Goal: Find specific page/section: Find specific page/section

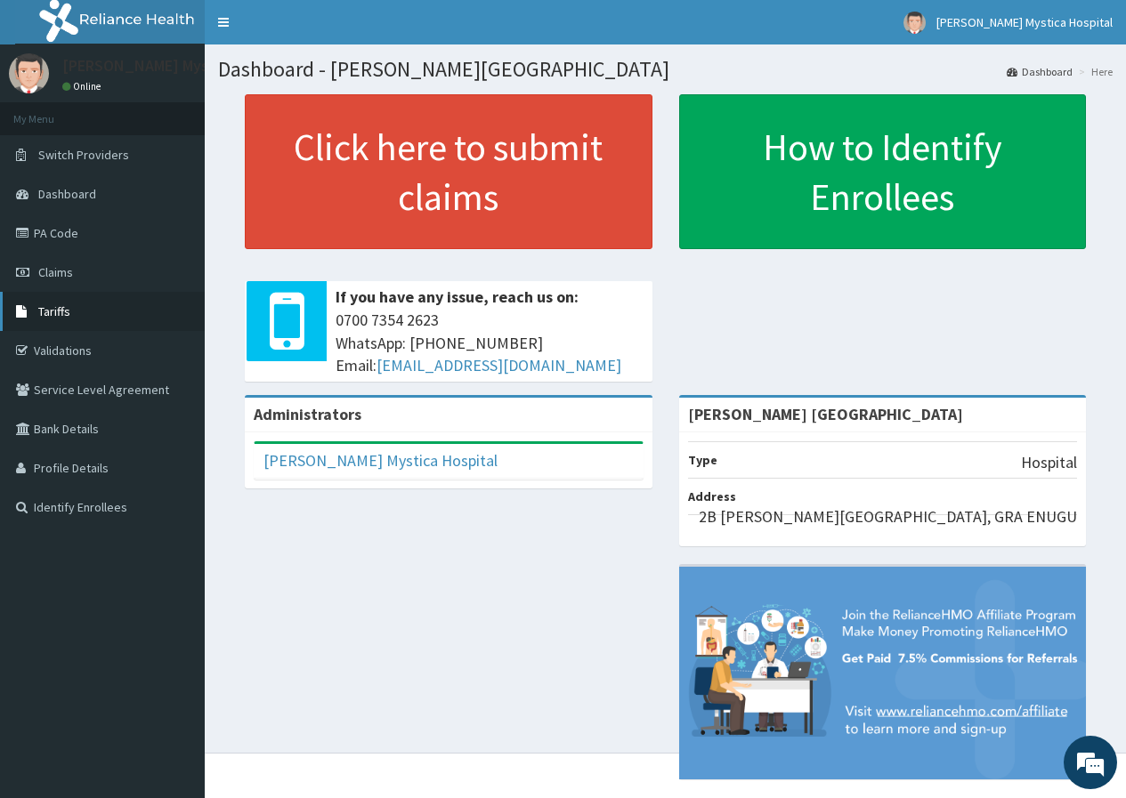
click at [43, 305] on span "Tariffs" at bounding box center [54, 311] width 32 height 16
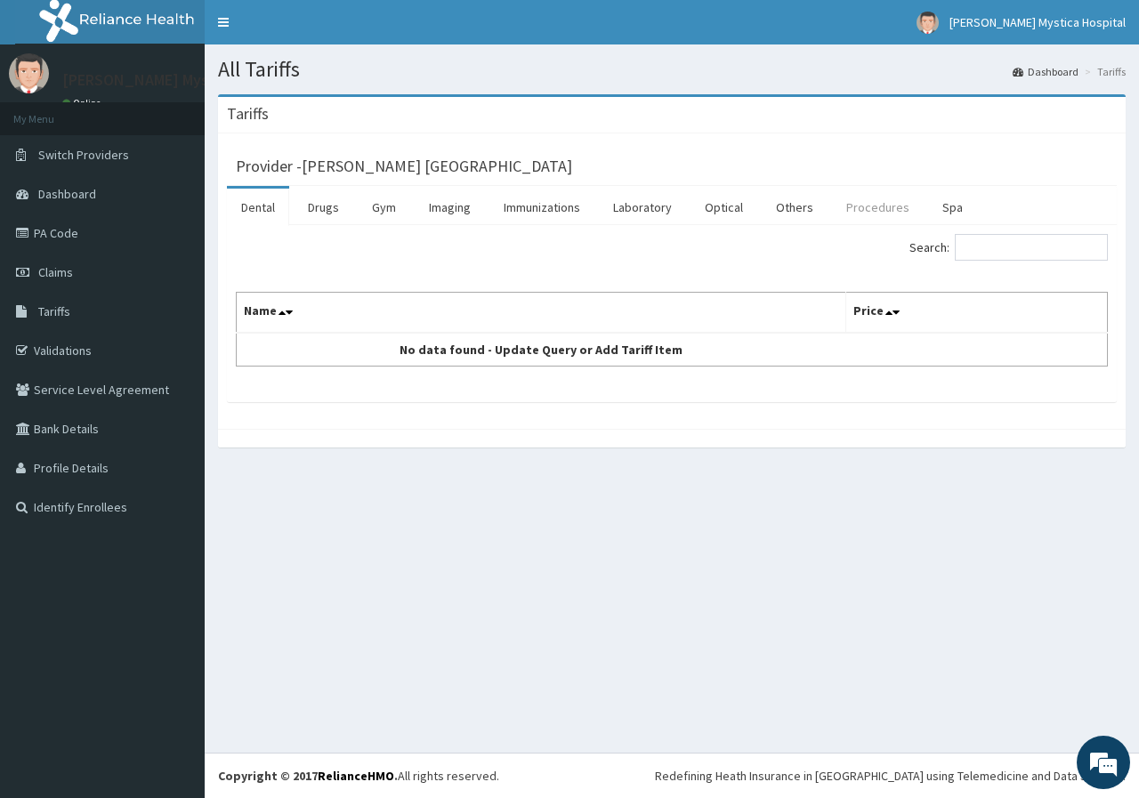
click at [871, 205] on link "Procedures" at bounding box center [878, 207] width 92 height 37
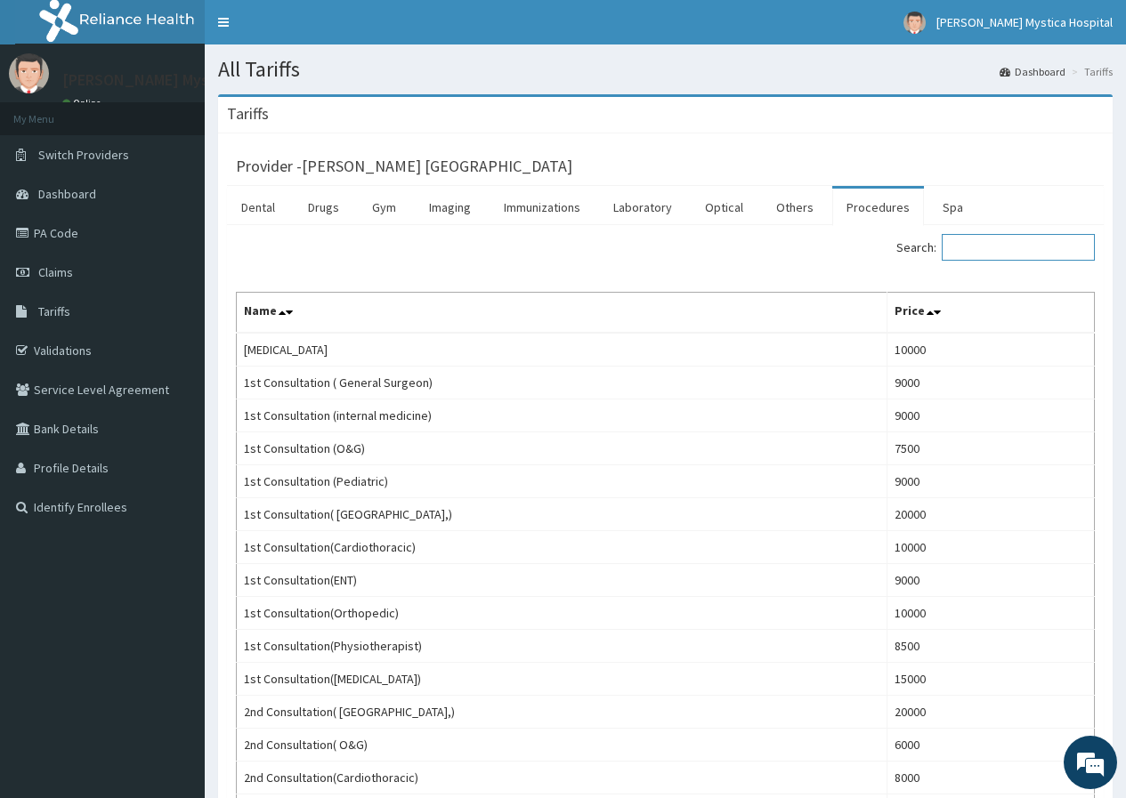
click at [1015, 251] on input "Search:" at bounding box center [1017, 247] width 153 height 27
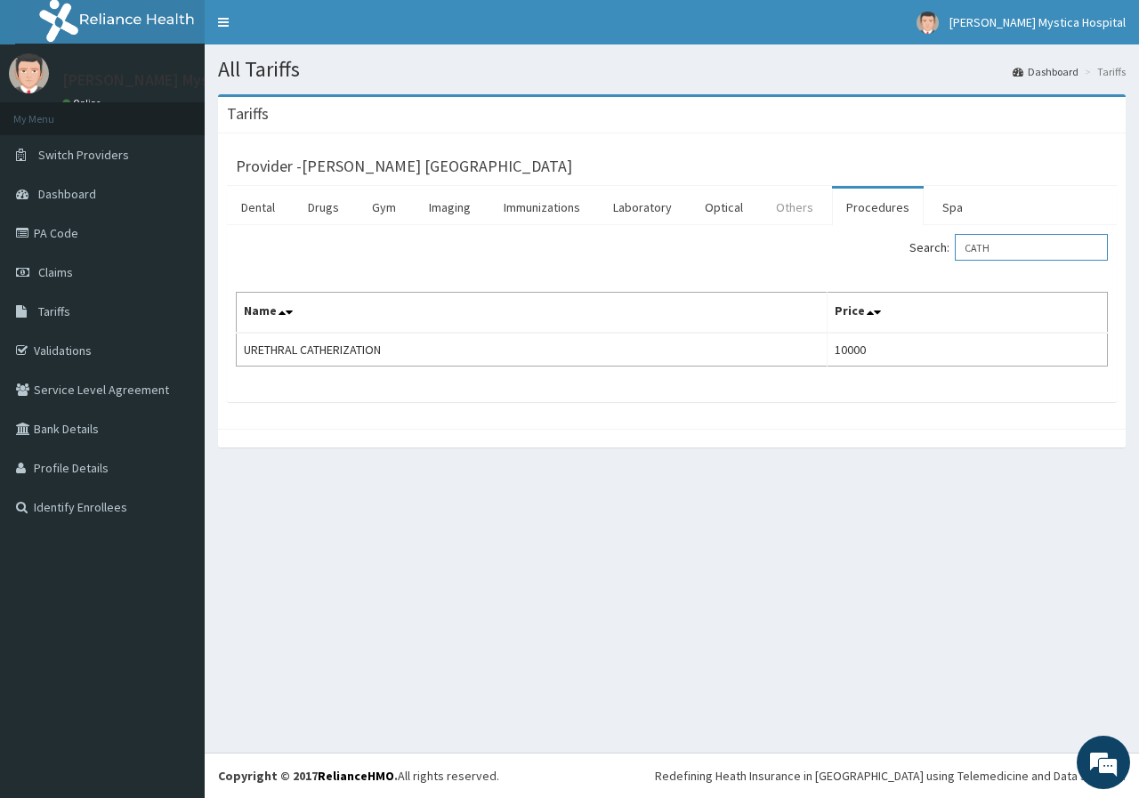
type input "CATH"
click at [793, 208] on link "Others" at bounding box center [795, 207] width 66 height 37
click at [638, 207] on link "Laboratory" at bounding box center [642, 207] width 87 height 37
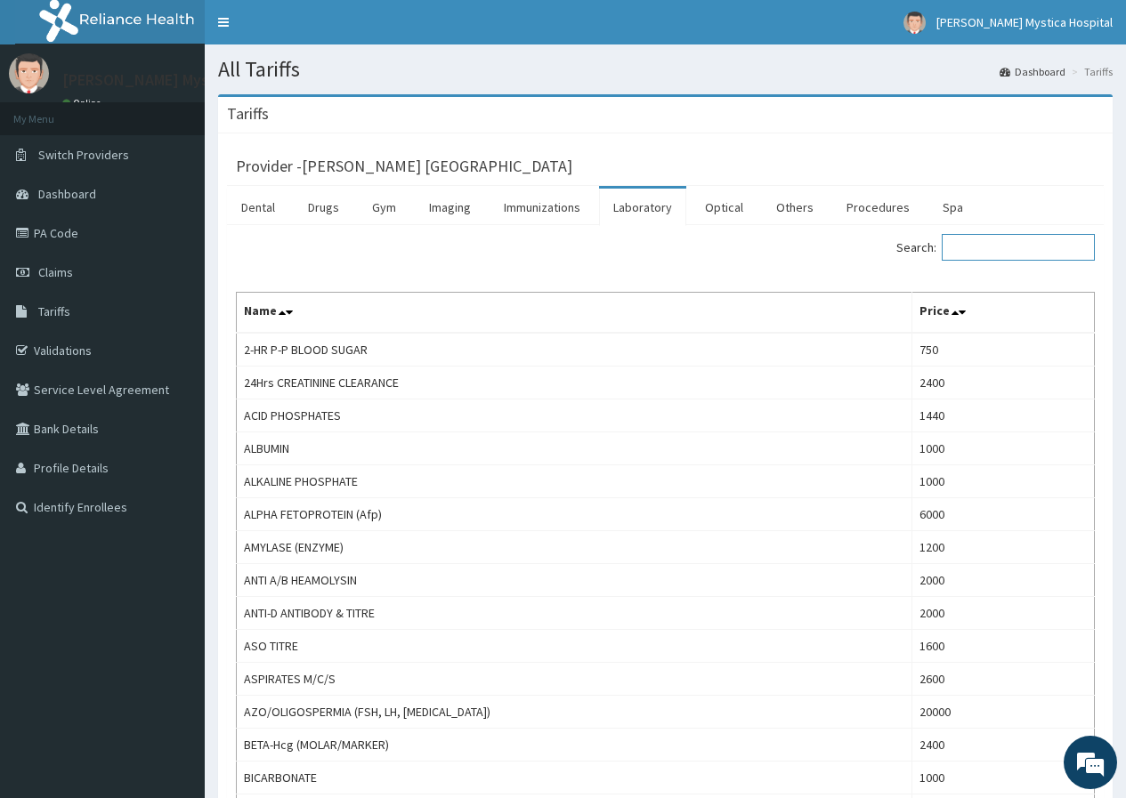
click at [983, 247] on input "Search:" at bounding box center [1017, 247] width 153 height 27
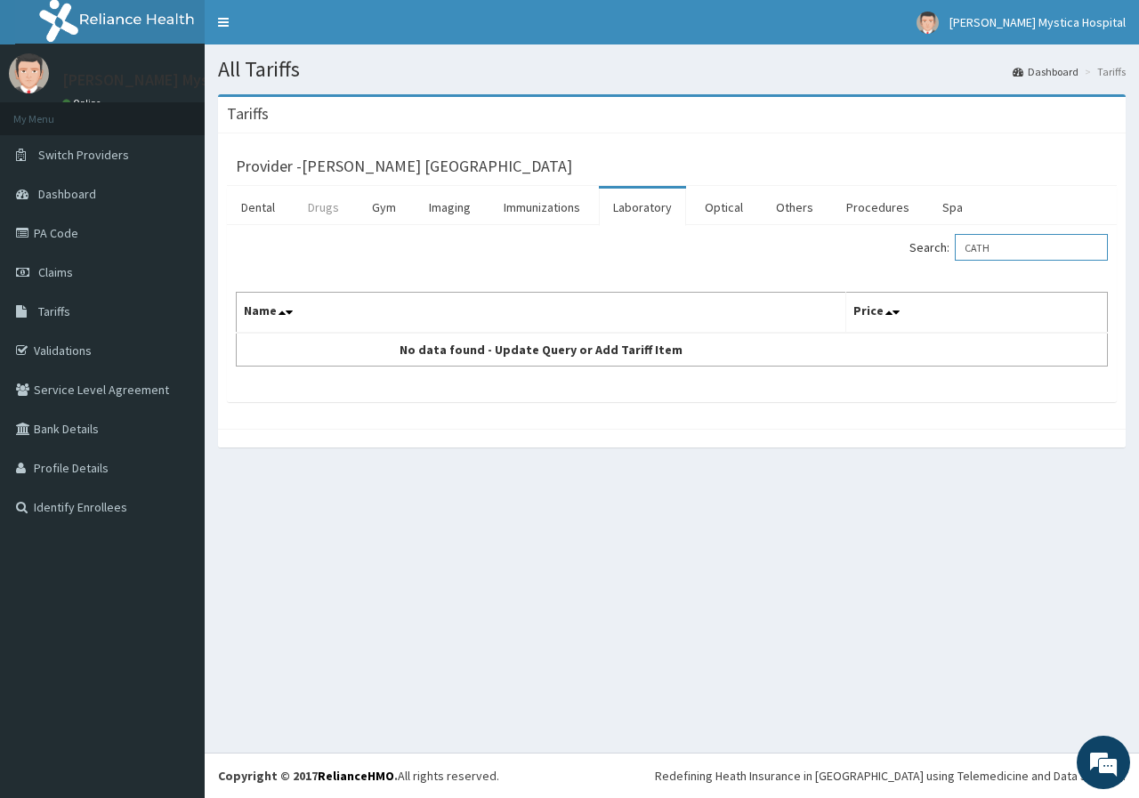
type input "CATH"
click at [328, 203] on link "Drugs" at bounding box center [324, 207] width 60 height 37
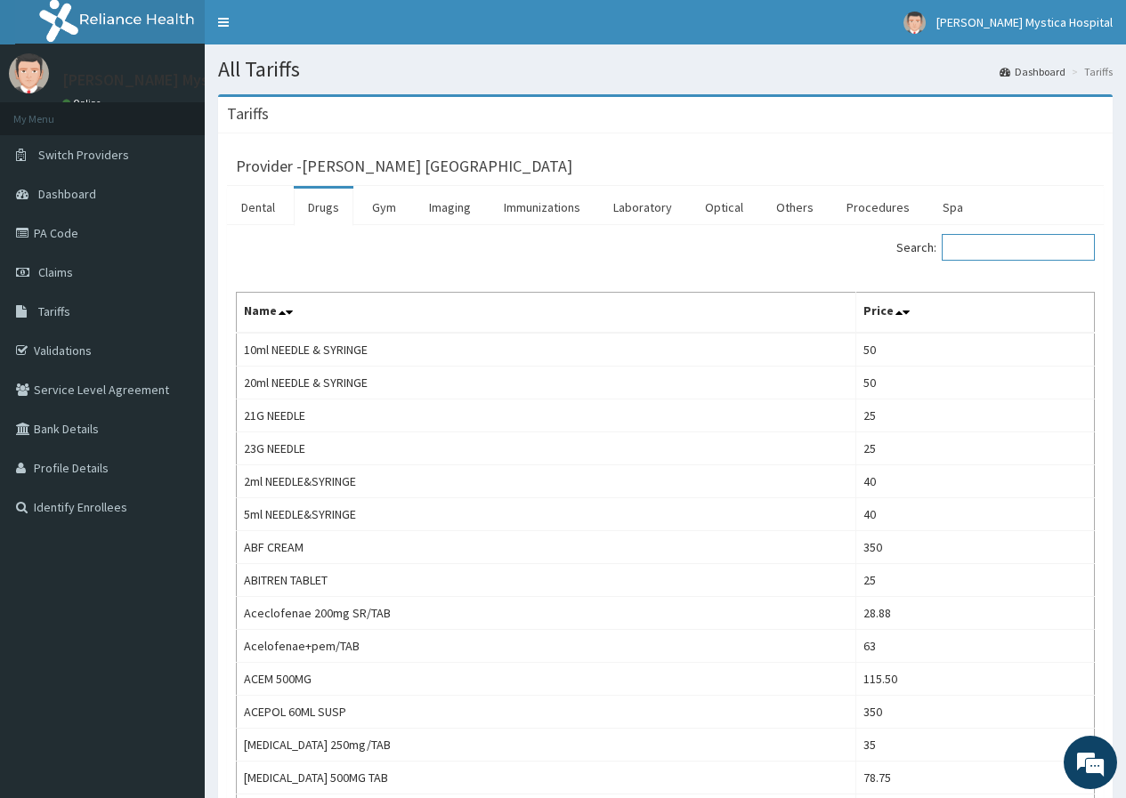
click at [1003, 249] on input "Search:" at bounding box center [1017, 247] width 153 height 27
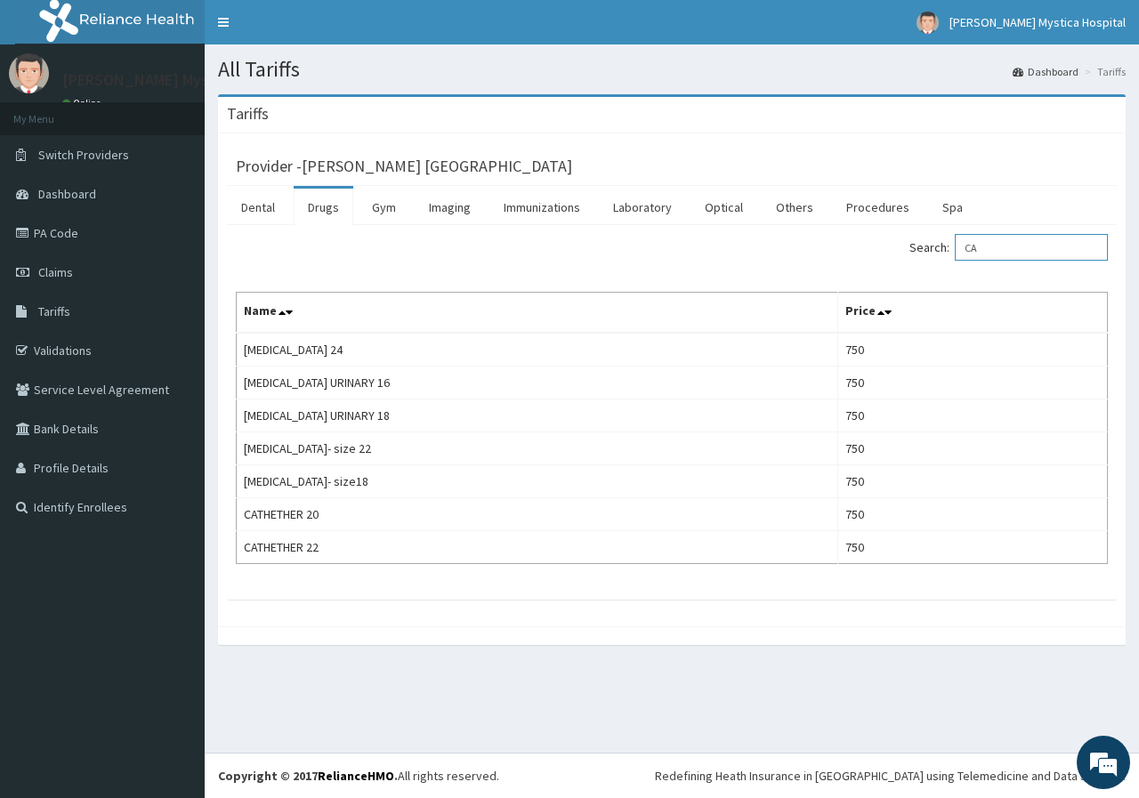
type input "C"
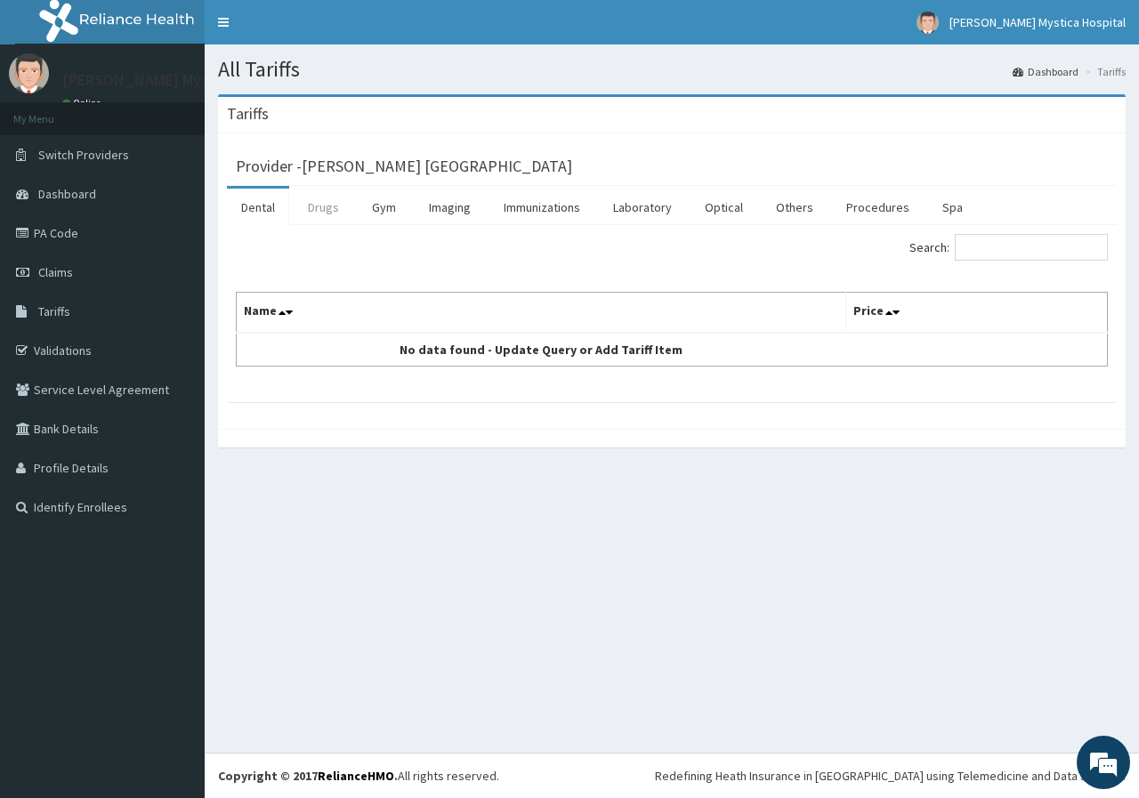
click at [326, 206] on link "Drugs" at bounding box center [324, 207] width 60 height 37
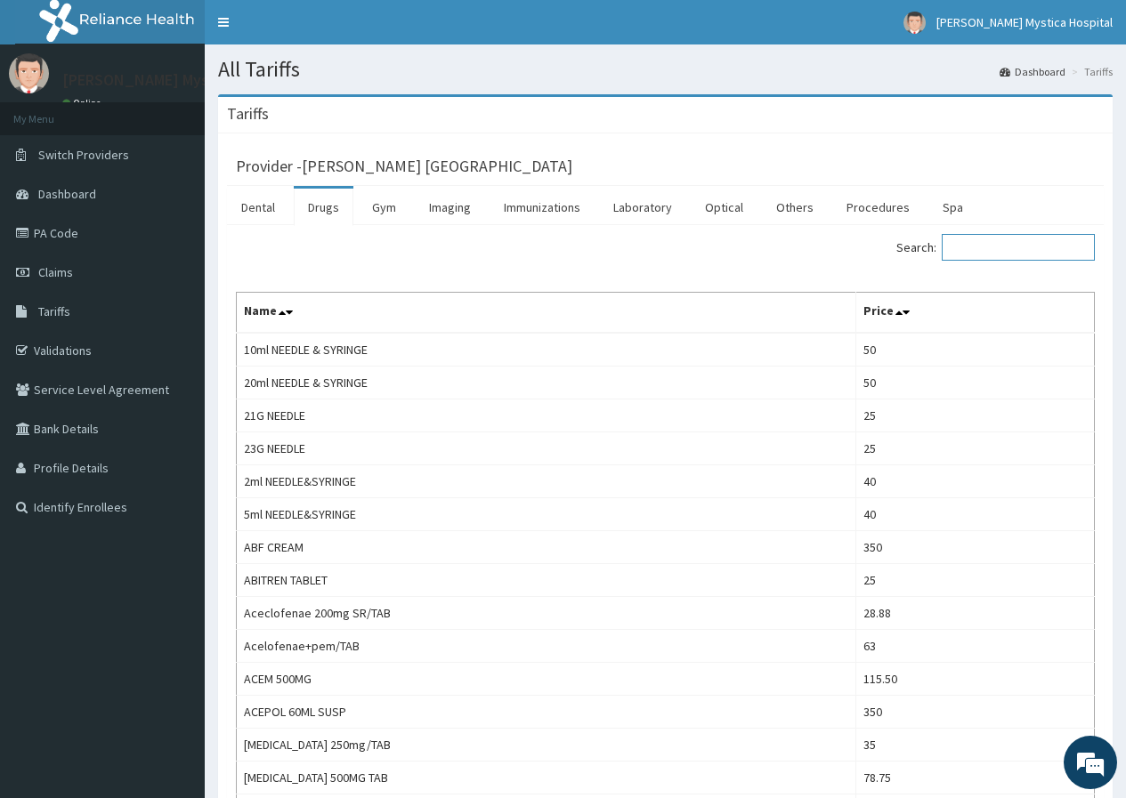
click at [1022, 244] on input "Search:" at bounding box center [1017, 247] width 153 height 27
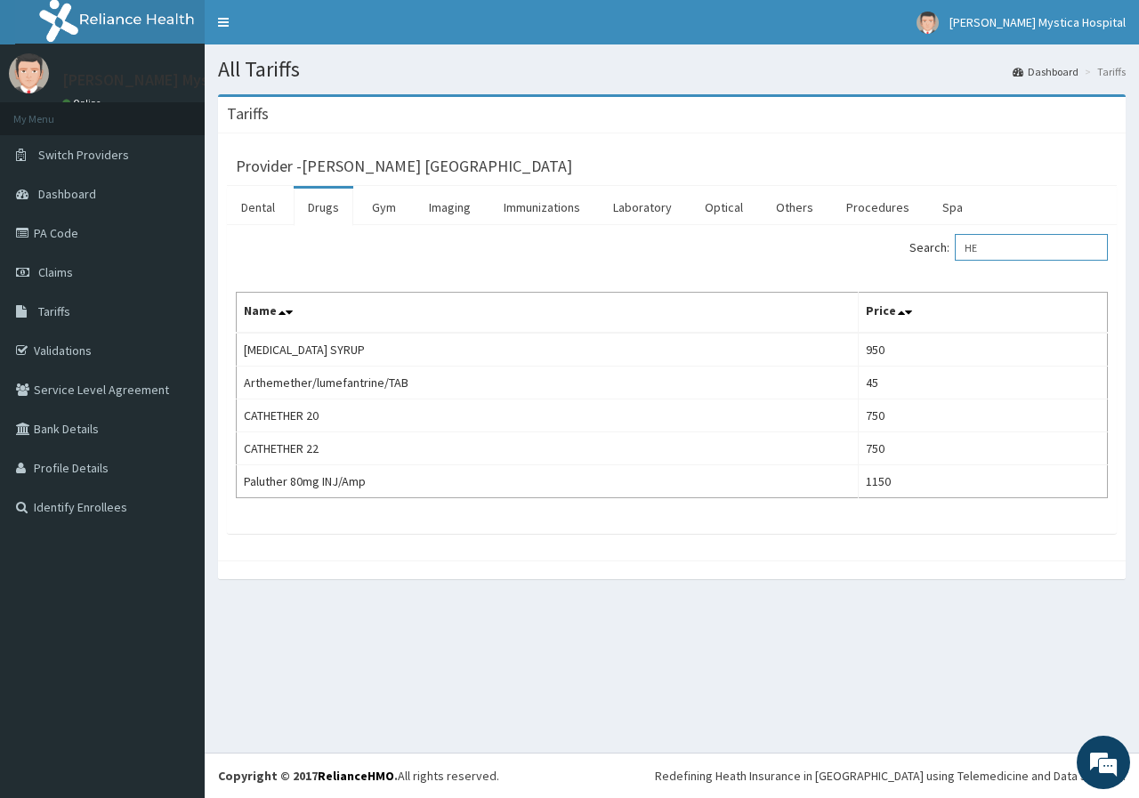
type input "H"
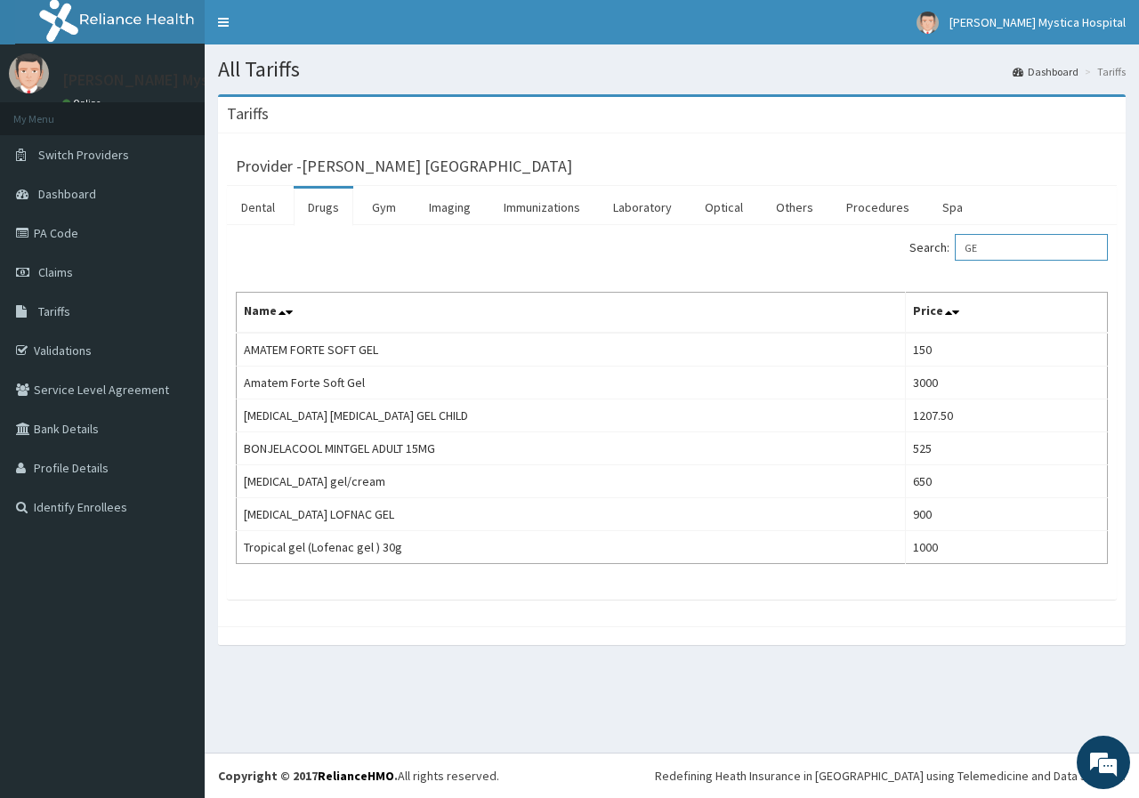
type input "G"
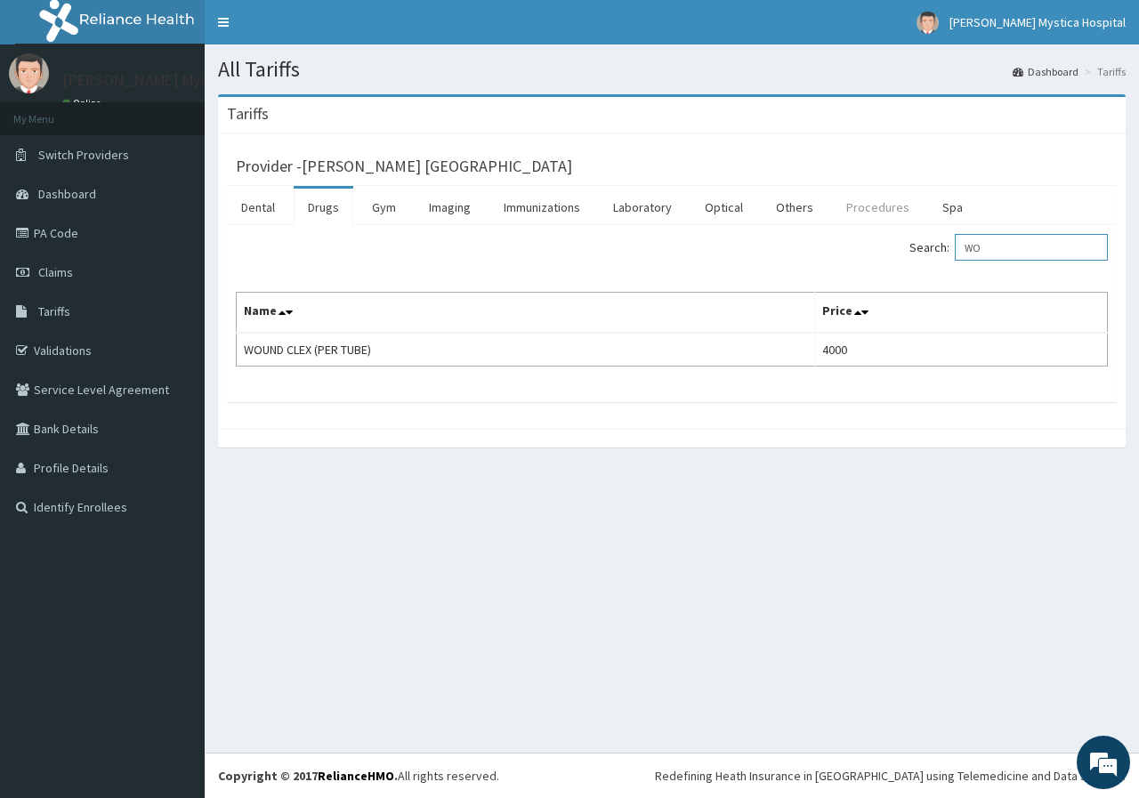
type input "W"
type input "SOFRA"
click at [845, 203] on link "Procedures" at bounding box center [878, 207] width 92 height 37
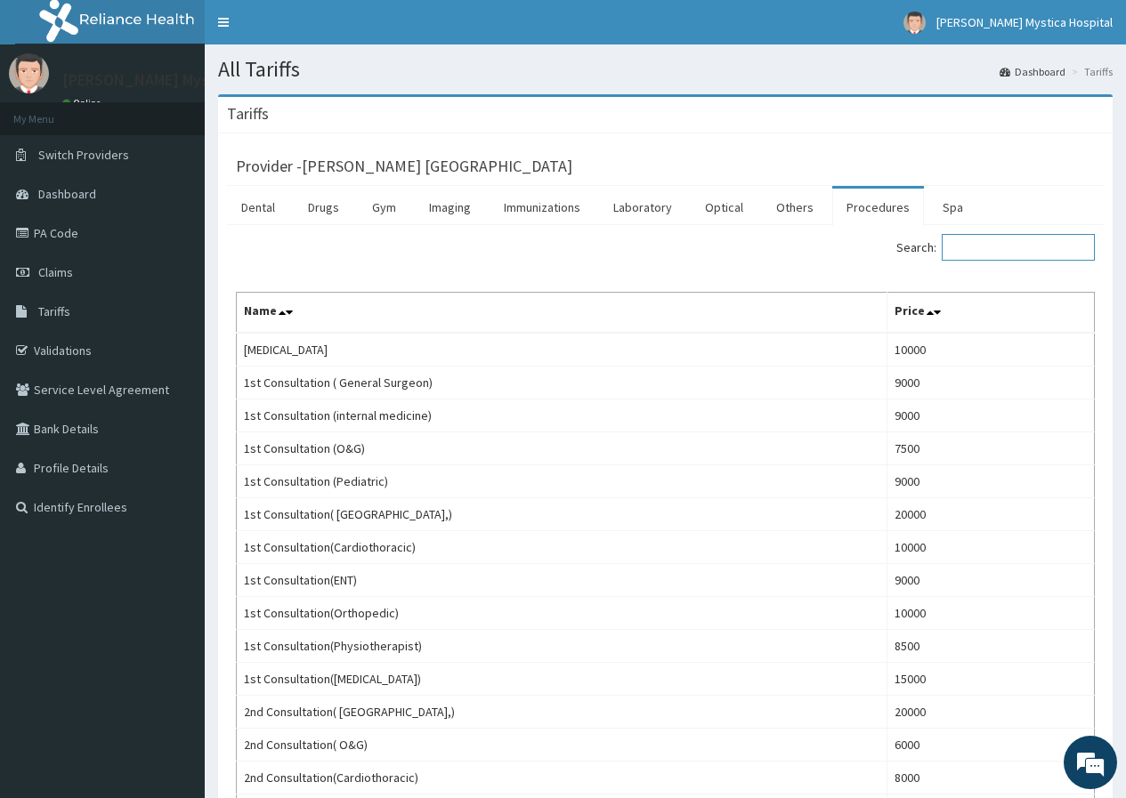
click at [1021, 256] on input "Search:" at bounding box center [1017, 247] width 153 height 27
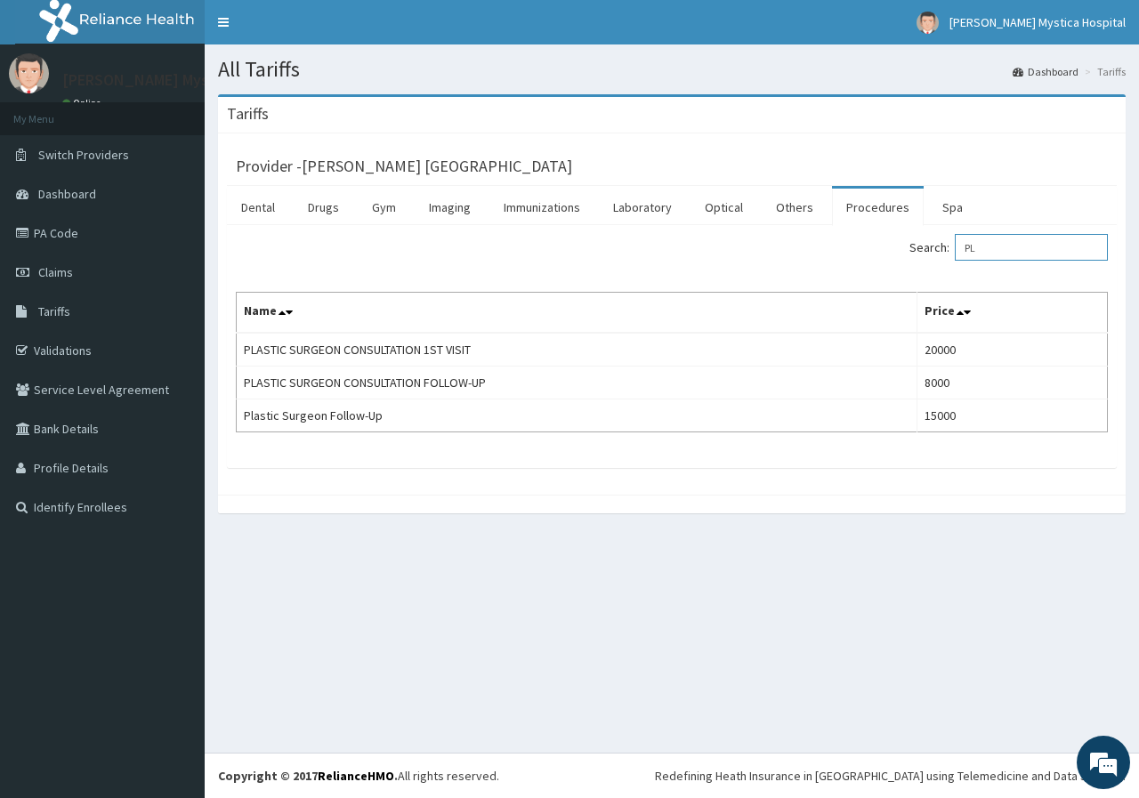
type input "P"
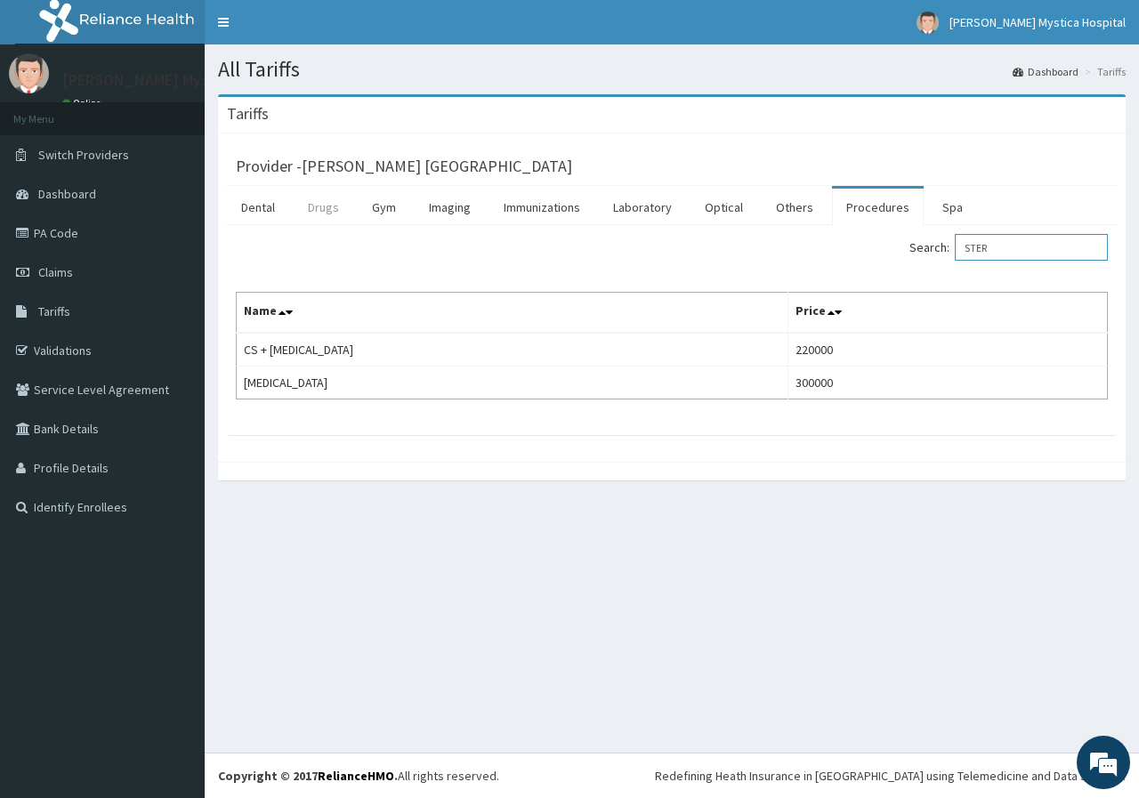
type input "STER"
click at [333, 213] on link "Drugs" at bounding box center [324, 207] width 60 height 37
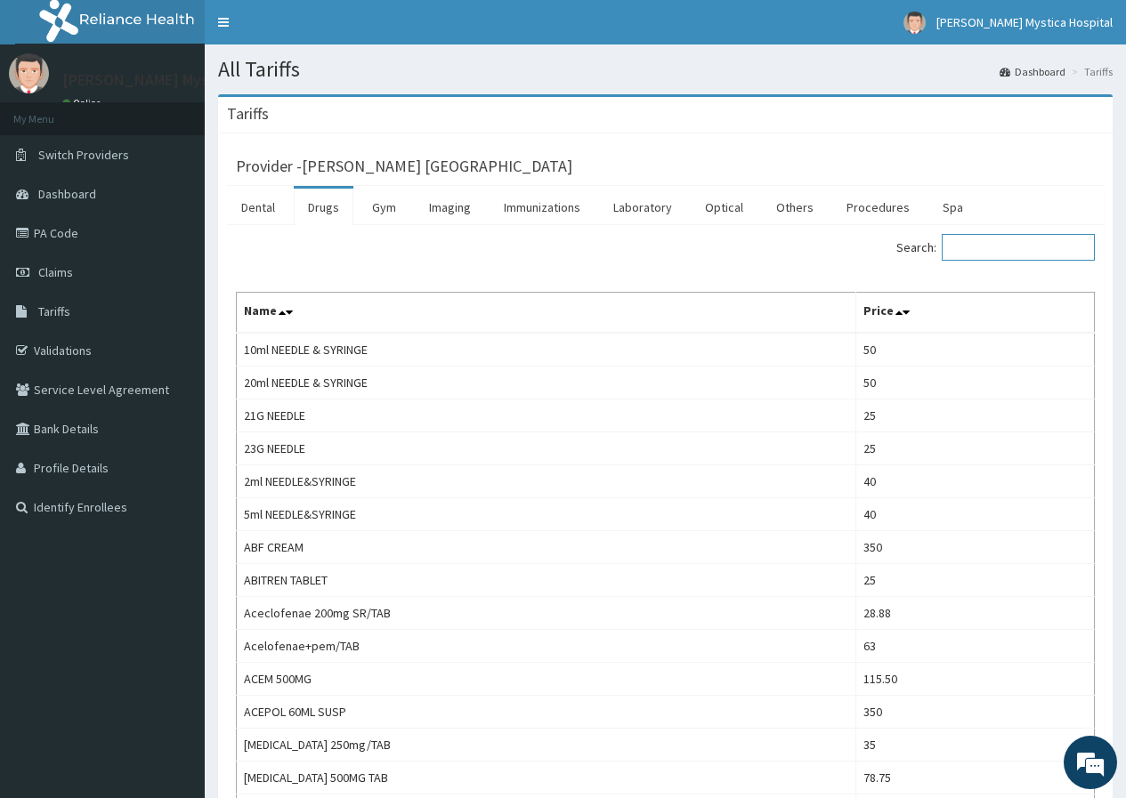
click at [976, 249] on input "Search:" at bounding box center [1017, 247] width 153 height 27
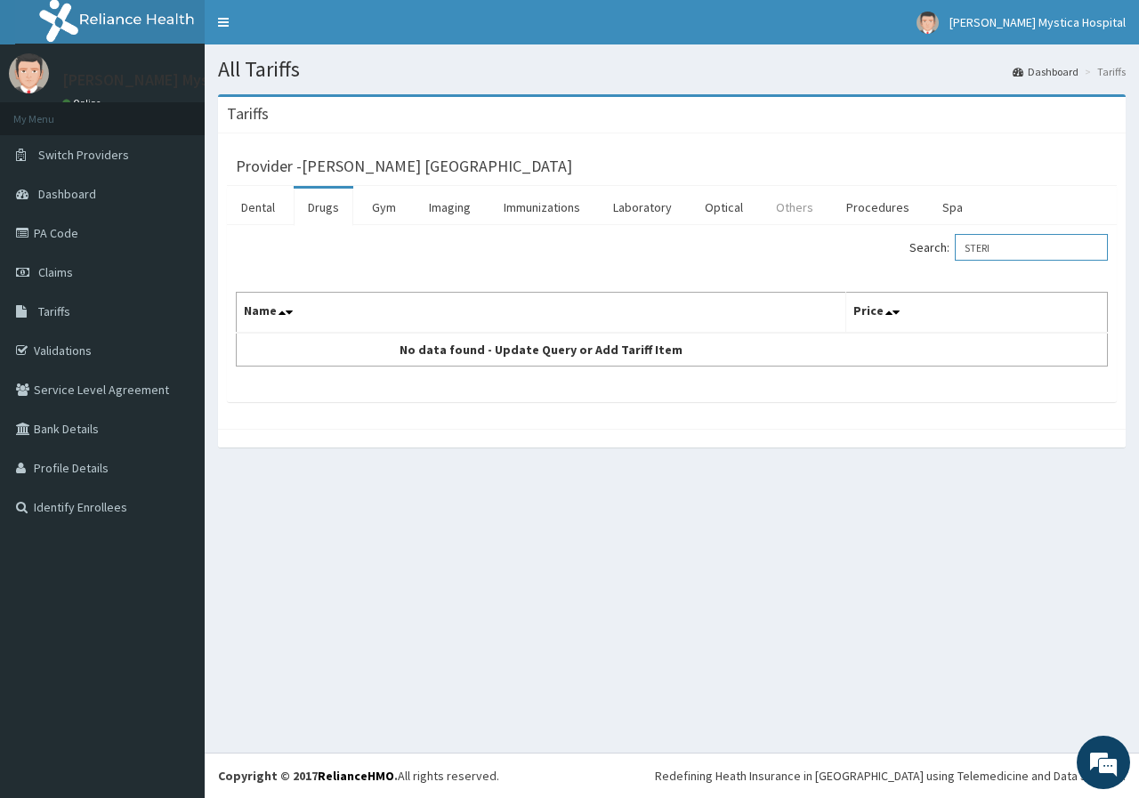
type input "STERI"
click at [793, 211] on link "Others" at bounding box center [795, 207] width 66 height 37
click at [1006, 247] on input "Search:" at bounding box center [1031, 247] width 153 height 27
type input "S"
type input "O"
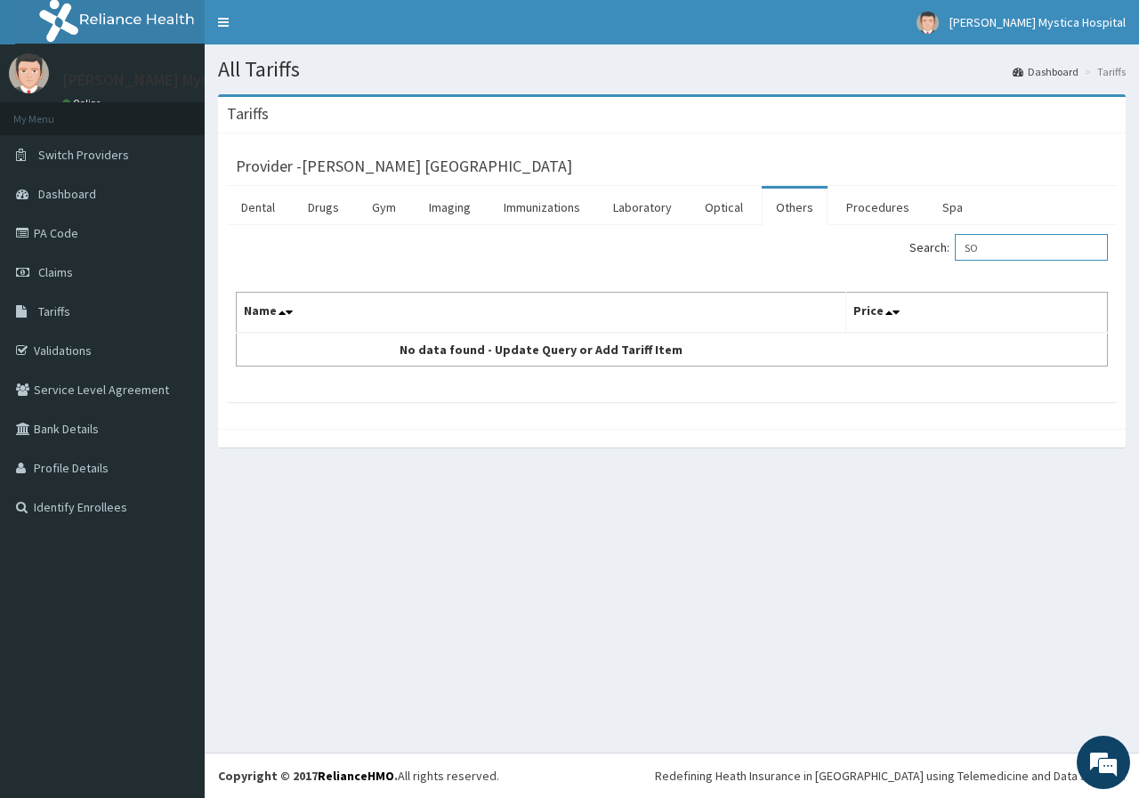
type input "S"
type input "TULL"
click at [879, 217] on link "Procedures" at bounding box center [878, 207] width 92 height 37
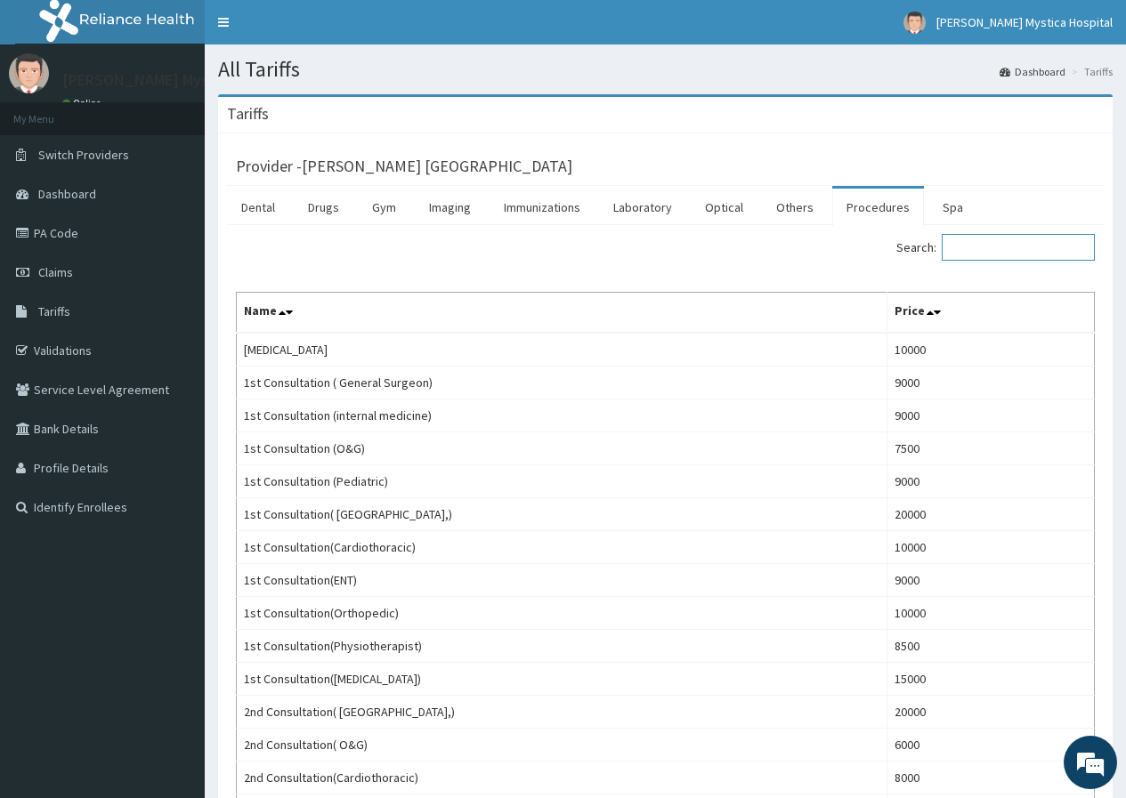
click at [1007, 249] on input "Search:" at bounding box center [1017, 247] width 153 height 27
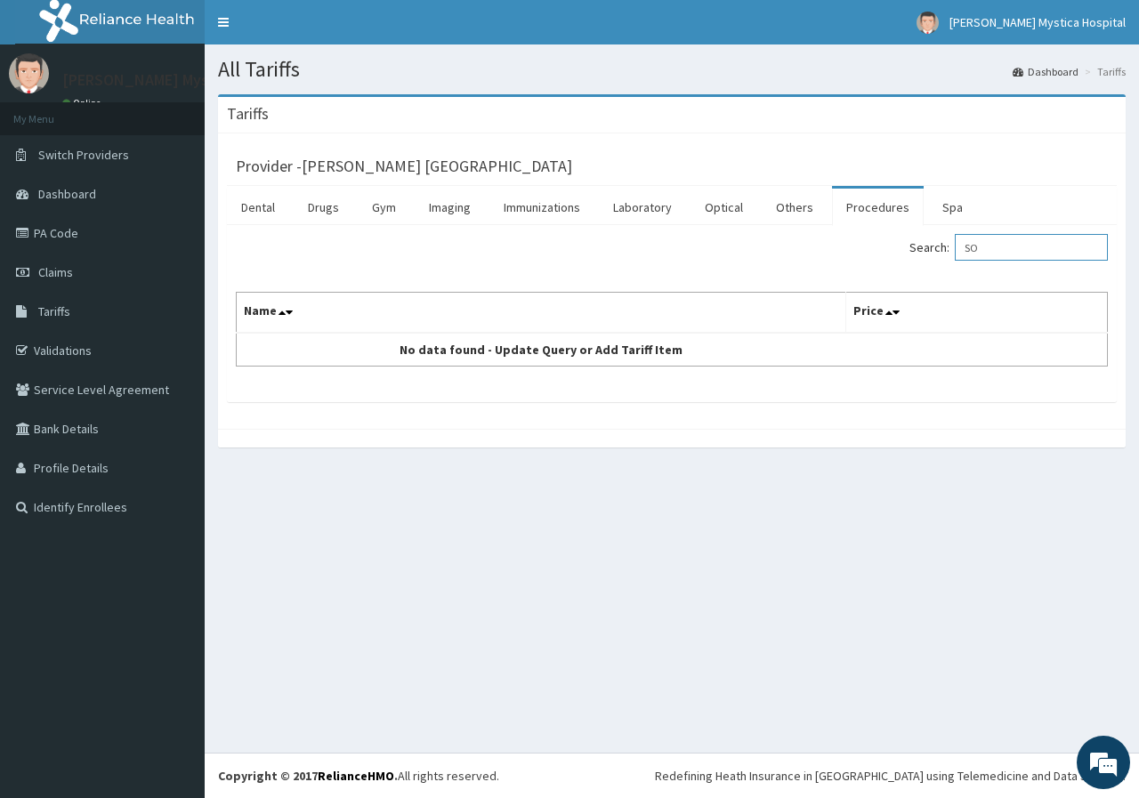
type input "S"
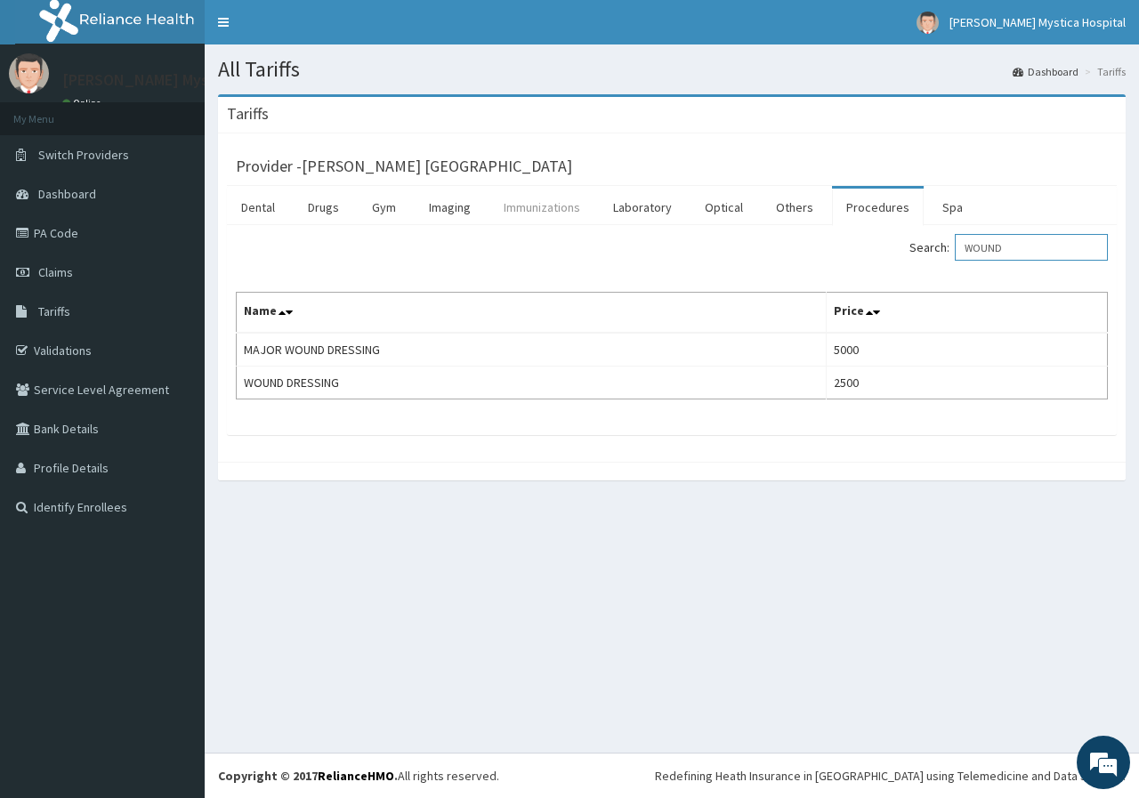
type input "WOUND"
click at [529, 204] on link "Immunizations" at bounding box center [541, 207] width 105 height 37
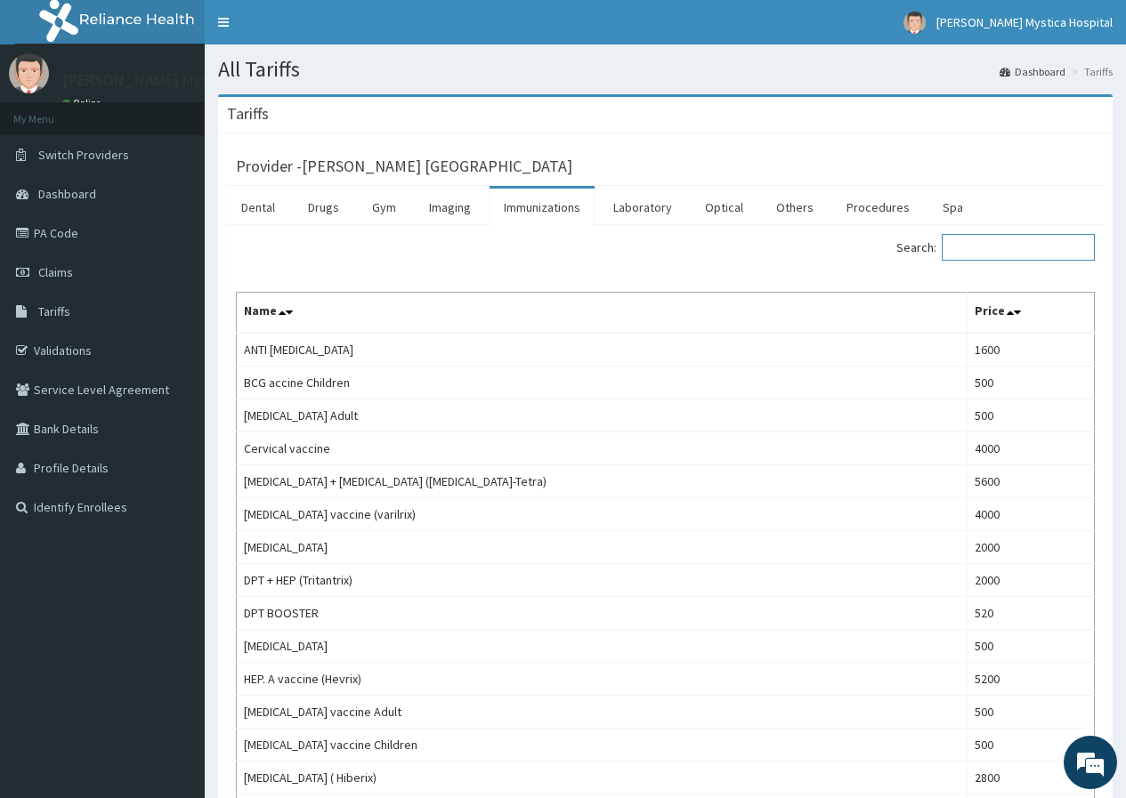
click at [1014, 245] on input "Search:" at bounding box center [1017, 247] width 153 height 27
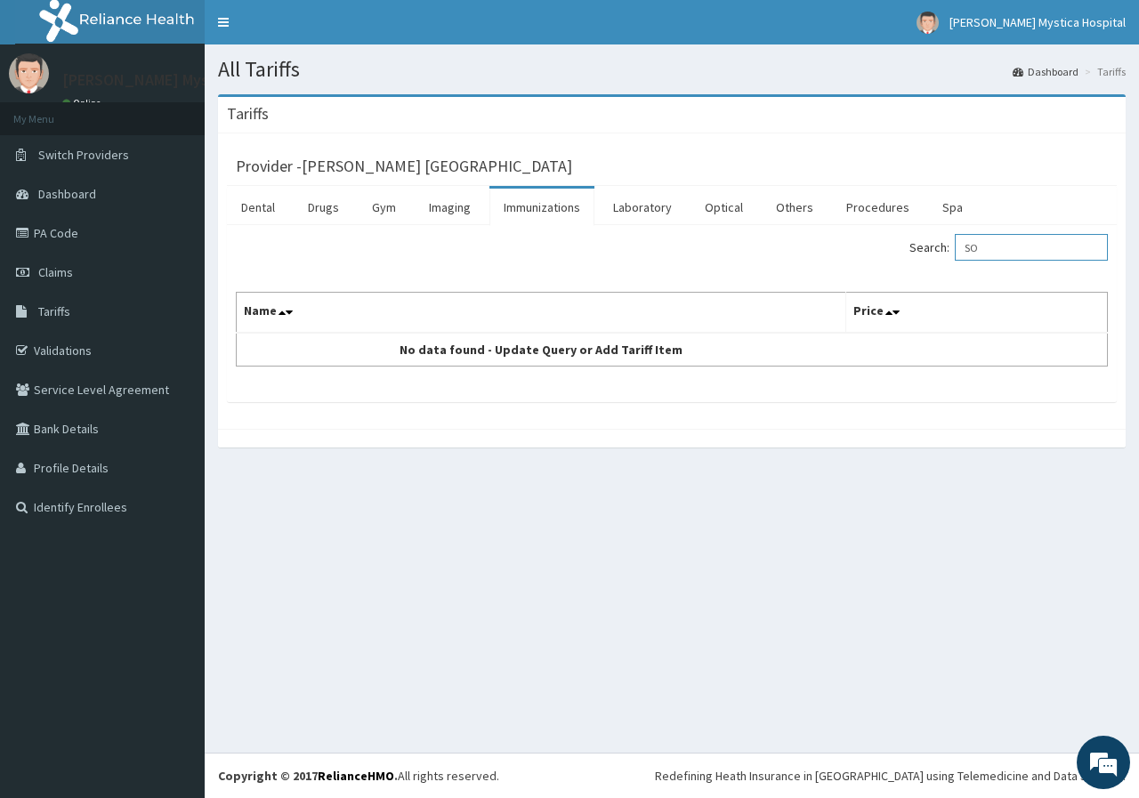
type input "S"
type input "WOUND"
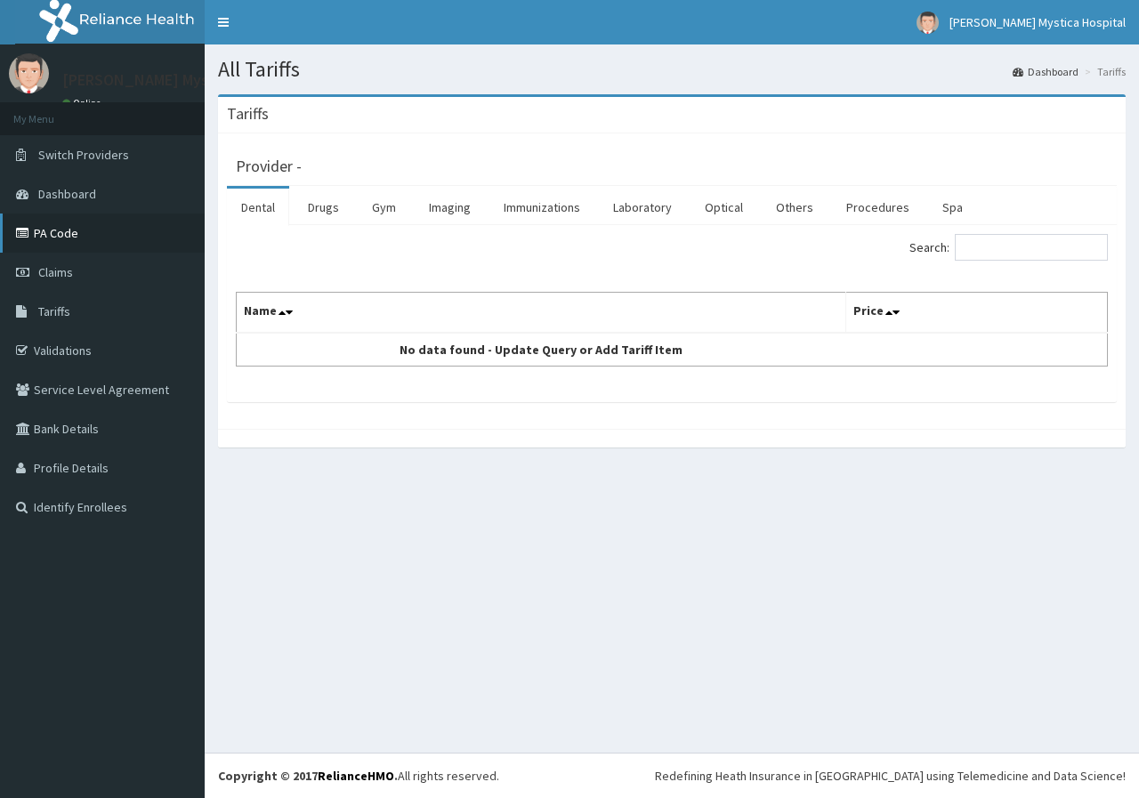
click at [73, 238] on link "PA Code" at bounding box center [102, 233] width 205 height 39
